Goal: Use online tool/utility: Use online tool/utility

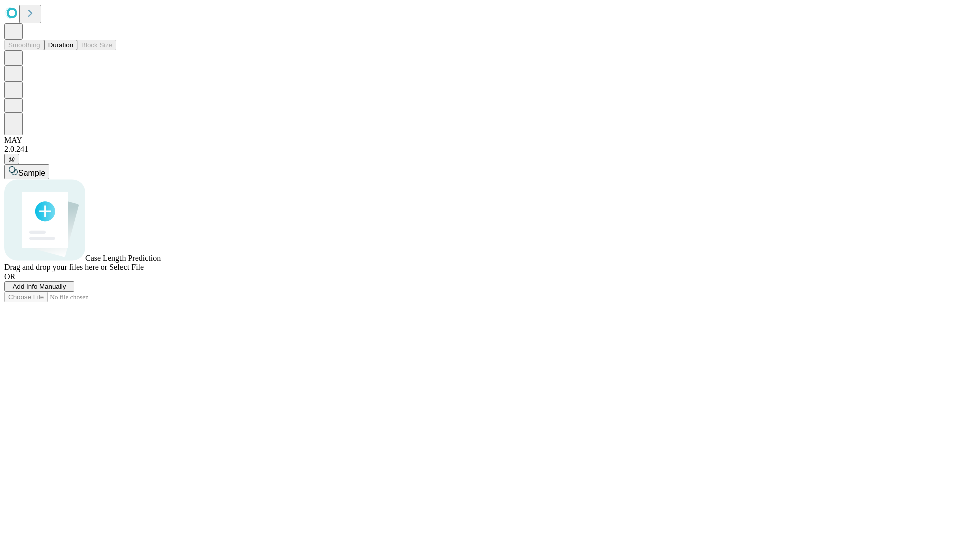
click at [73, 50] on button "Duration" at bounding box center [60, 45] width 33 height 11
click at [144, 272] on span "Select File" at bounding box center [126, 267] width 34 height 9
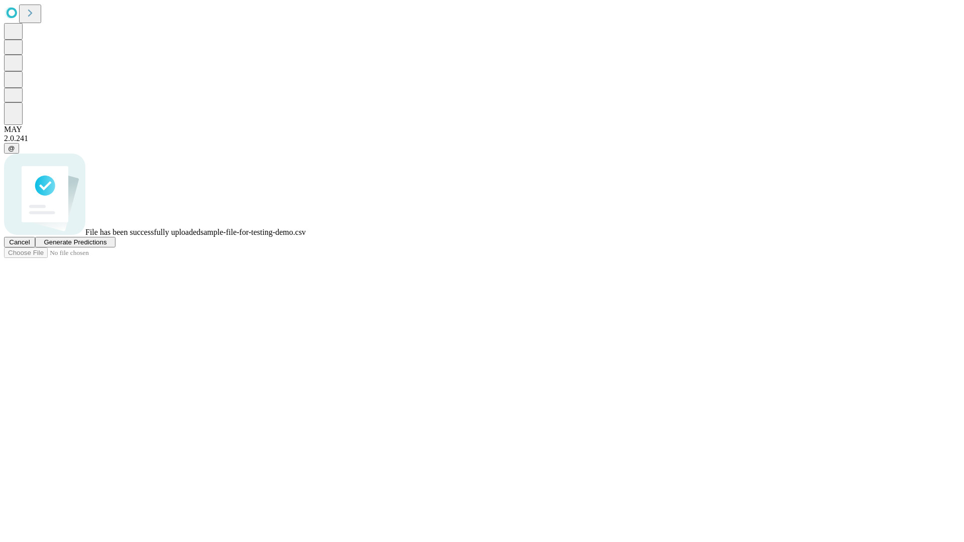
click at [106, 246] on span "Generate Predictions" at bounding box center [75, 243] width 63 height 8
